Goal: Task Accomplishment & Management: Use online tool/utility

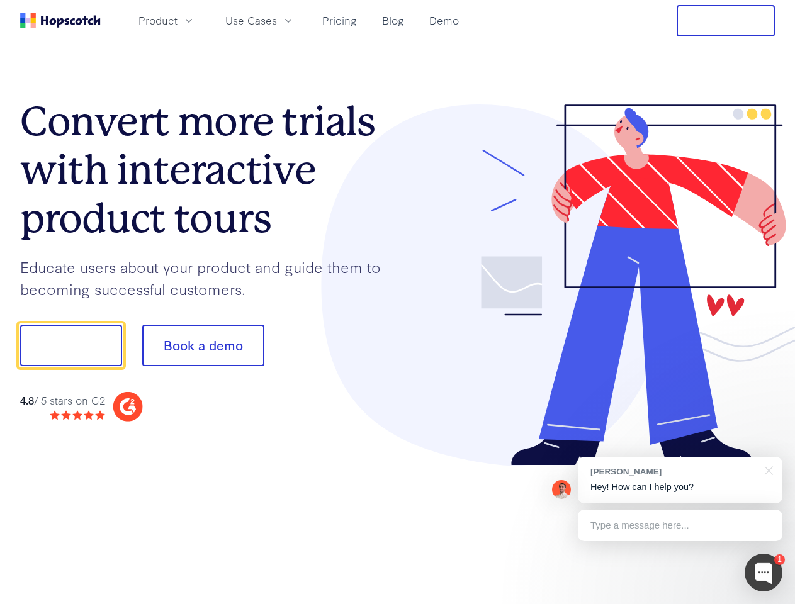
click at [398, 302] on div at bounding box center [587, 286] width 378 height 362
click at [178, 20] on span "Product" at bounding box center [157, 21] width 39 height 16
click at [277, 20] on span "Use Cases" at bounding box center [251, 21] width 52 height 16
click at [726, 21] on button "Free Trial" at bounding box center [726, 20] width 98 height 31
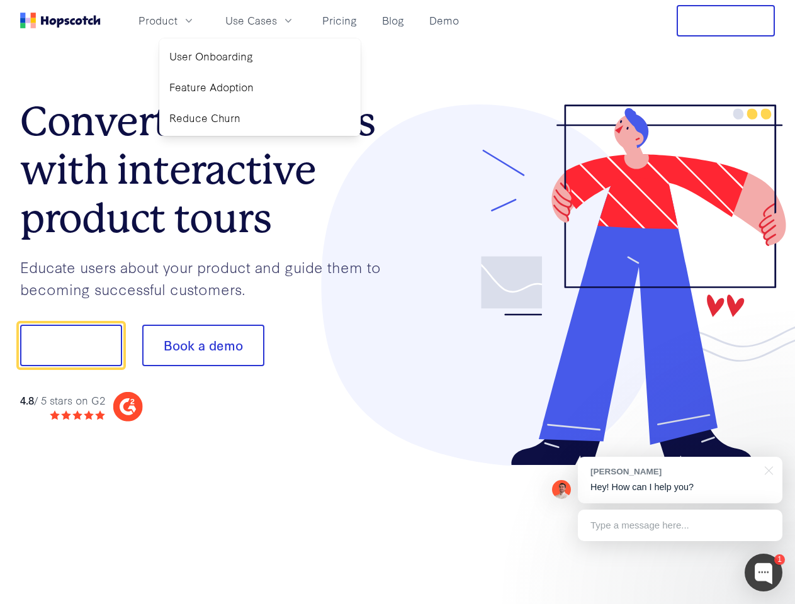
click at [71, 346] on button "Show me!" at bounding box center [71, 346] width 102 height 42
click at [203, 346] on button "Book a demo" at bounding box center [203, 346] width 122 height 42
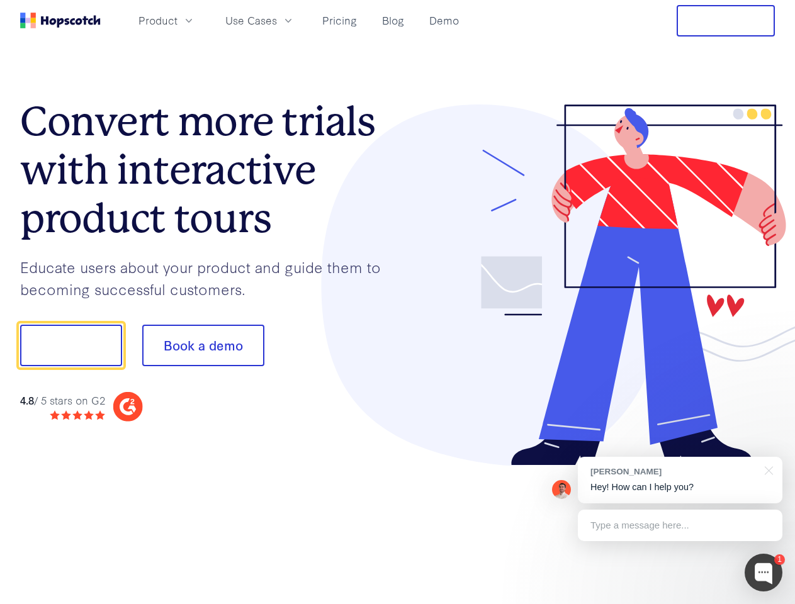
click at [764, 573] on div at bounding box center [764, 573] width 38 height 38
click at [680, 480] on div "[PERSON_NAME] Hey! How can I help you?" at bounding box center [680, 480] width 205 height 47
click at [767, 470] on div at bounding box center [664, 344] width 236 height 420
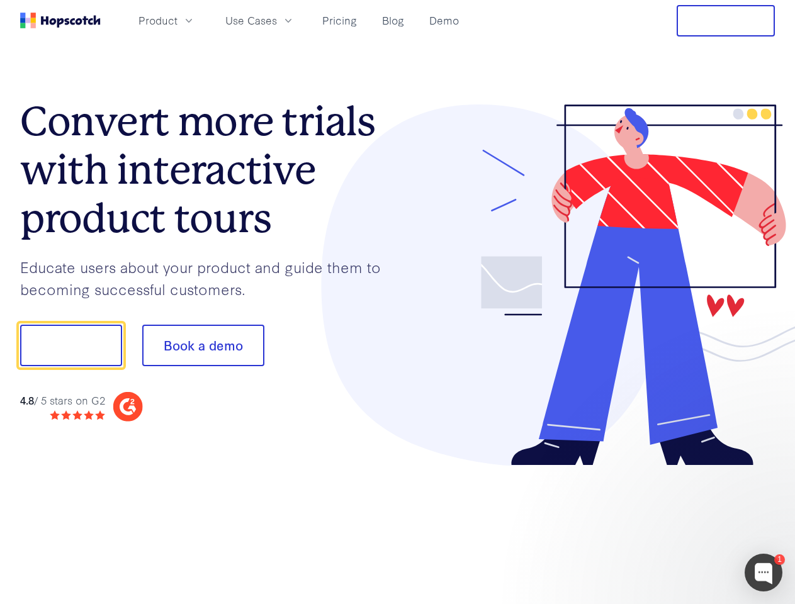
click at [680, 526] on div at bounding box center [664, 428] width 236 height 251
